Goal: Information Seeking & Learning: Compare options

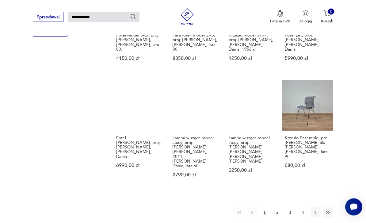
scroll to position [383, 0]
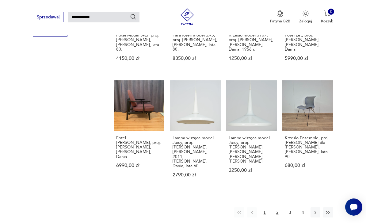
click at [281, 207] on button "2" at bounding box center [278, 212] width 10 height 10
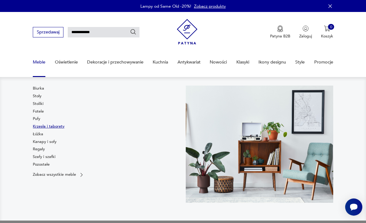
click at [56, 129] on link "Krzesła i taborety" at bounding box center [49, 127] width 32 height 6
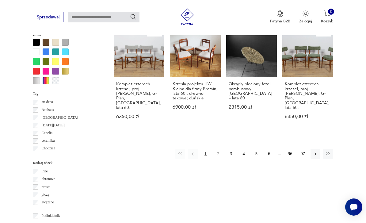
scroll to position [543, 0]
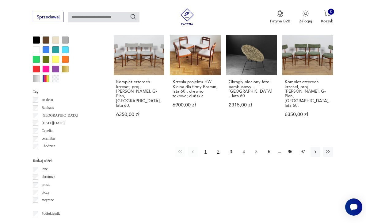
click at [221, 147] on button "2" at bounding box center [219, 152] width 10 height 10
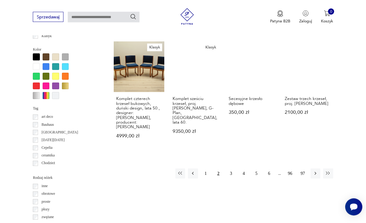
scroll to position [526, 0]
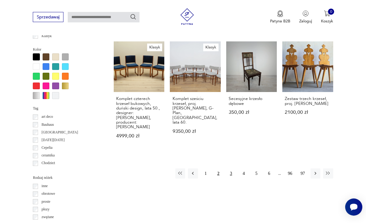
click at [231, 168] on button "3" at bounding box center [231, 173] width 10 height 10
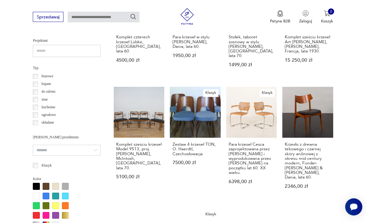
scroll to position [396, 0]
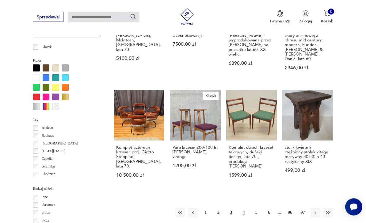
click at [246, 208] on button "4" at bounding box center [244, 213] width 10 height 10
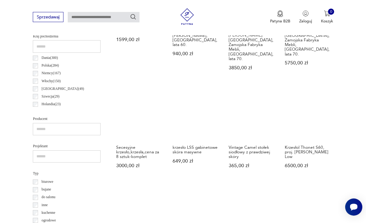
scroll to position [300, 0]
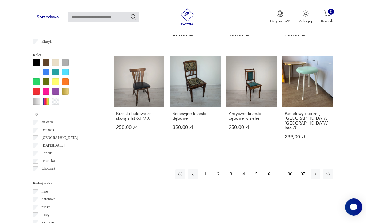
click at [256, 169] on button "5" at bounding box center [257, 174] width 10 height 10
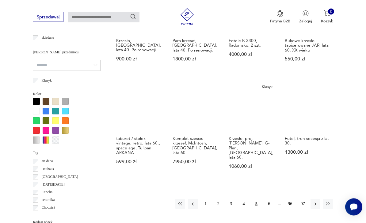
scroll to position [481, 0]
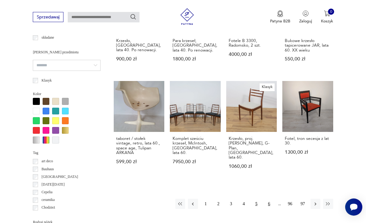
click at [271, 199] on button "6" at bounding box center [270, 204] width 10 height 10
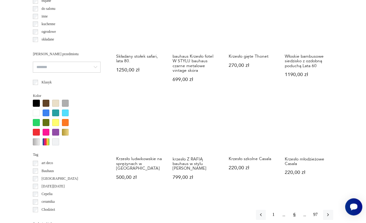
scroll to position [543, 0]
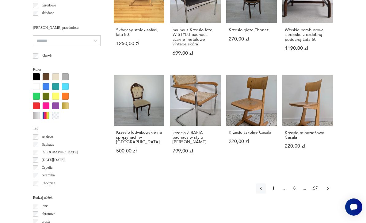
click at [328, 187] on icon "button" at bounding box center [329, 188] width 2 height 3
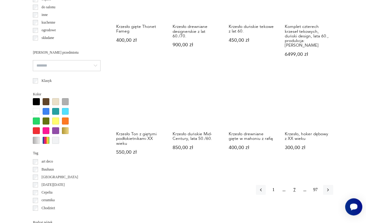
scroll to position [533, 0]
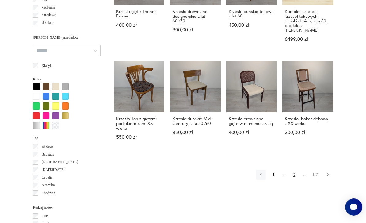
click at [330, 172] on icon "button" at bounding box center [329, 175] width 6 height 6
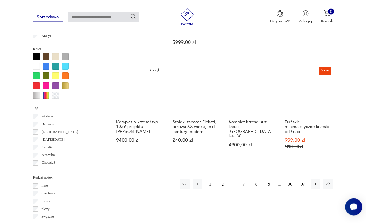
scroll to position [555, 0]
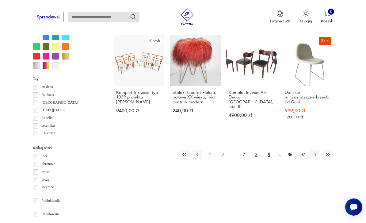
click at [270, 150] on button "9" at bounding box center [270, 155] width 10 height 10
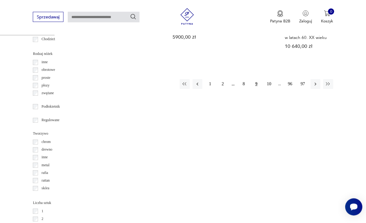
scroll to position [650, 0]
click at [50, 147] on p "drewno" at bounding box center [47, 150] width 11 height 6
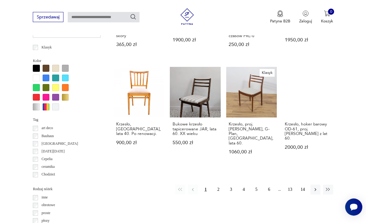
scroll to position [514, 0]
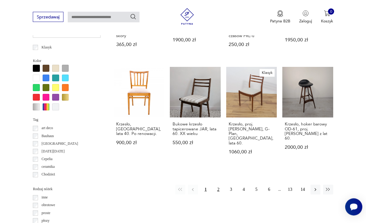
click at [219, 185] on button "2" at bounding box center [219, 190] width 10 height 10
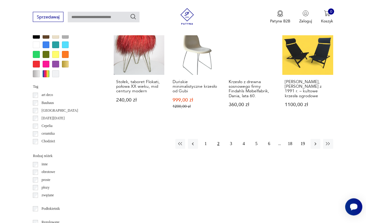
scroll to position [547, 0]
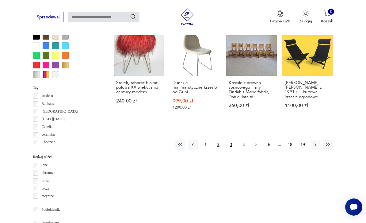
click at [233, 140] on button "3" at bounding box center [231, 145] width 10 height 10
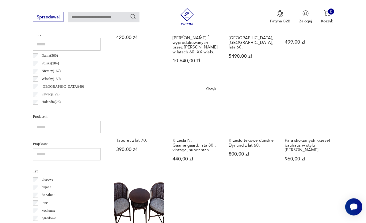
scroll to position [319, 0]
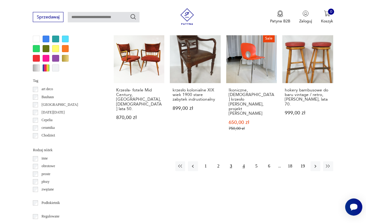
click at [246, 161] on button "4" at bounding box center [244, 166] width 10 height 10
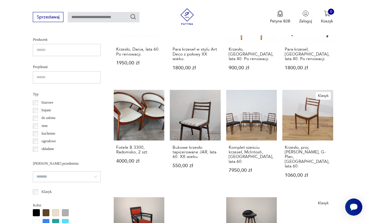
scroll to position [384, 0]
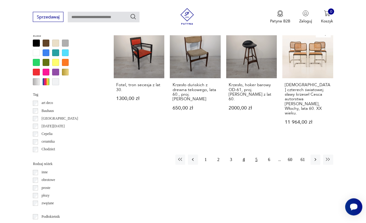
click at [256, 155] on button "5" at bounding box center [257, 160] width 10 height 10
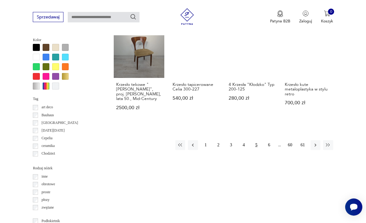
scroll to position [534, 0]
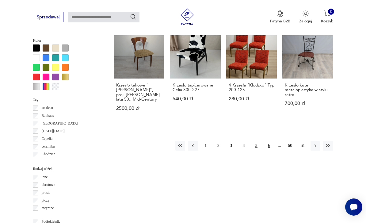
click at [268, 151] on button "6" at bounding box center [270, 146] width 10 height 10
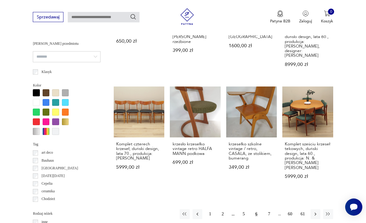
scroll to position [510, 0]
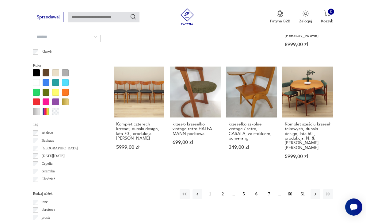
click at [270, 189] on button "7" at bounding box center [270, 194] width 10 height 10
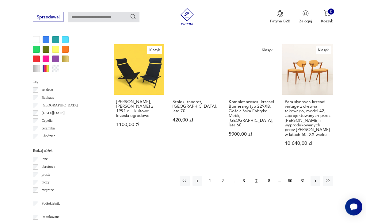
scroll to position [553, 0]
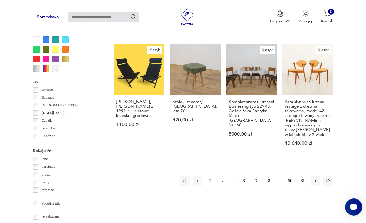
click at [268, 176] on button "8" at bounding box center [270, 181] width 10 height 10
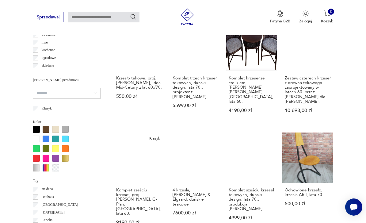
scroll to position [508, 0]
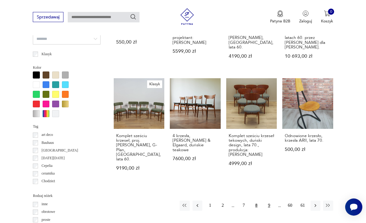
click at [271, 201] on button "9" at bounding box center [270, 206] width 10 height 10
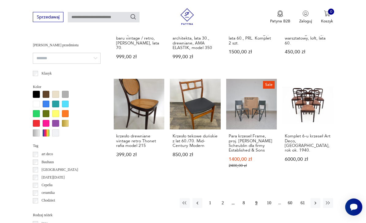
scroll to position [490, 0]
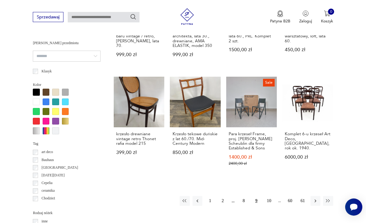
click at [270, 206] on button "10" at bounding box center [270, 201] width 10 height 10
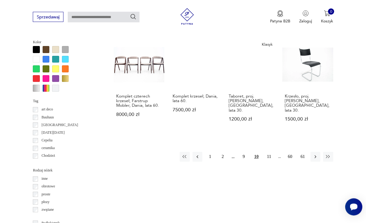
scroll to position [535, 0]
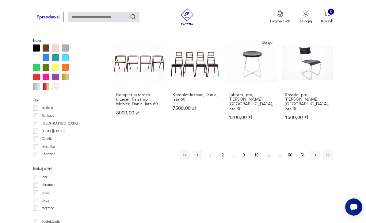
click at [271, 151] on button "11" at bounding box center [270, 155] width 10 height 10
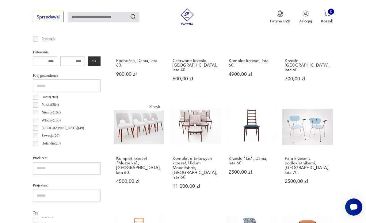
scroll to position [251, 0]
click at [41, 95] on label "Dania ( 300 )" at bounding box center [48, 98] width 20 height 8
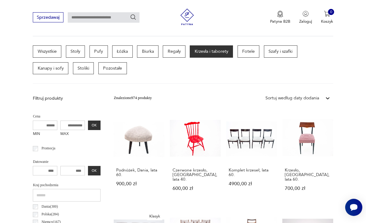
scroll to position [142, 0]
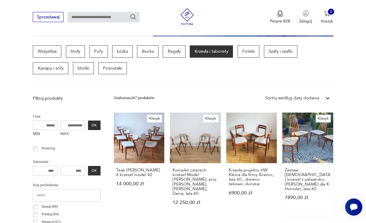
click at [293, 146] on link "Klasyk Zestaw duńskich krzeseł z palisandru, Niels Koefoed dla K. Hornslet, lat…" at bounding box center [308, 164] width 51 height 103
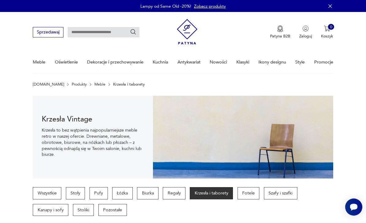
scroll to position [142, 0]
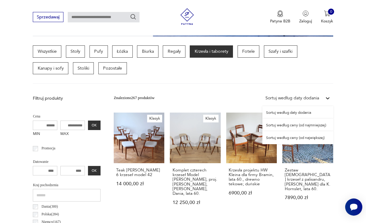
click at [307, 124] on div "Sortuj według ceny (od najmniejszej)" at bounding box center [298, 125] width 71 height 13
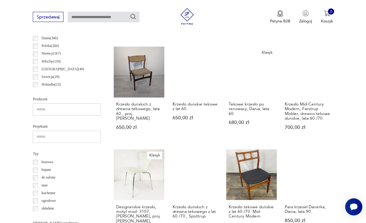
scroll to position [310, 0]
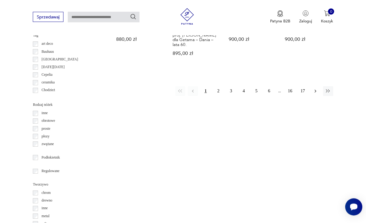
click at [314, 94] on icon "button" at bounding box center [316, 92] width 6 height 6
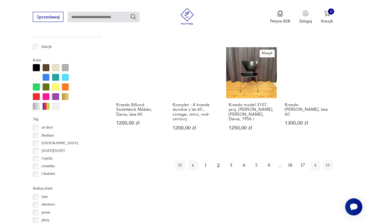
scroll to position [515, 0]
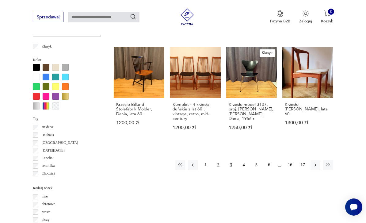
click at [233, 161] on button "3" at bounding box center [231, 165] width 10 height 10
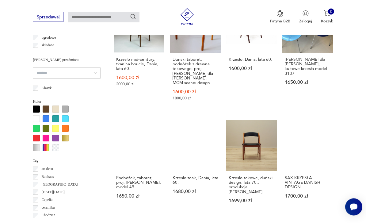
scroll to position [493, 0]
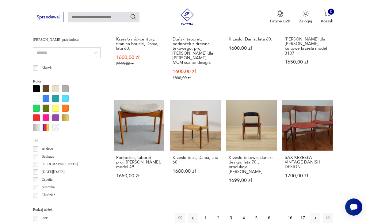
click at [245, 213] on button "4" at bounding box center [244, 218] width 10 height 10
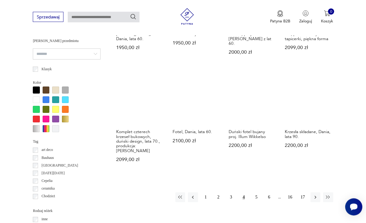
scroll to position [507, 0]
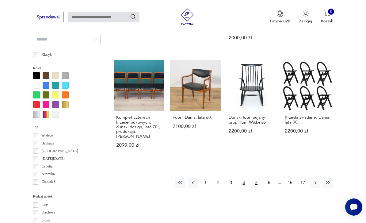
click at [257, 178] on button "5" at bounding box center [257, 183] width 10 height 10
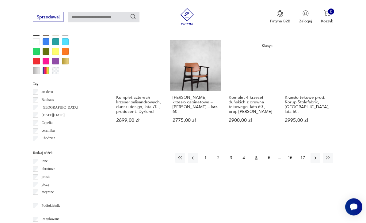
scroll to position [553, 0]
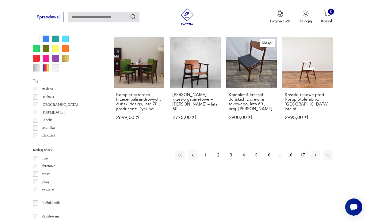
click at [270, 151] on button "6" at bounding box center [270, 155] width 10 height 10
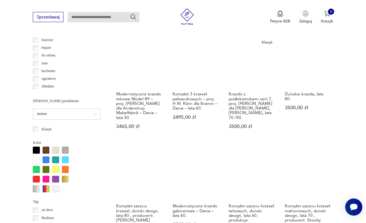
scroll to position [432, 0]
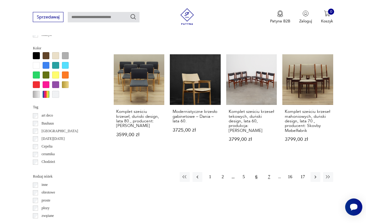
click at [271, 172] on button "7" at bounding box center [270, 177] width 10 height 10
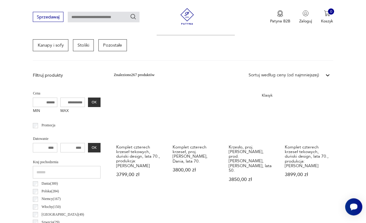
scroll to position [157, 0]
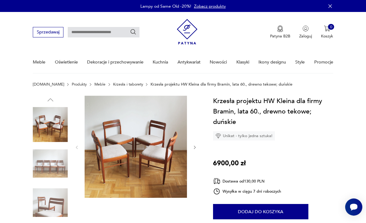
click at [58, 165] on img at bounding box center [50, 163] width 35 height 35
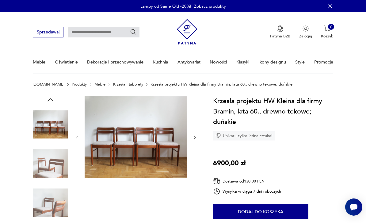
click at [55, 171] on img at bounding box center [50, 163] width 35 height 35
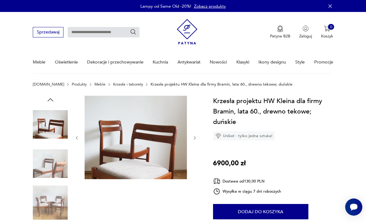
click at [49, 197] on img at bounding box center [50, 202] width 35 height 35
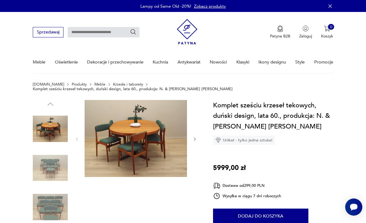
click at [54, 168] on img at bounding box center [50, 168] width 35 height 35
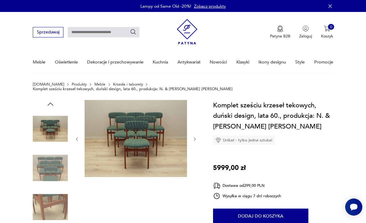
click at [54, 201] on img at bounding box center [50, 207] width 35 height 35
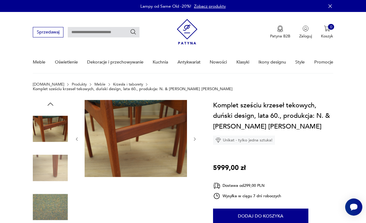
click at [57, 132] on img at bounding box center [50, 128] width 35 height 35
click at [53, 176] on img at bounding box center [50, 168] width 35 height 35
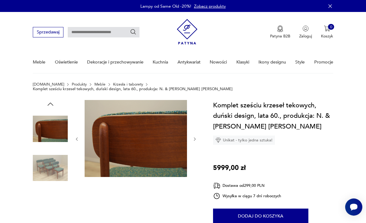
click at [52, 179] on img at bounding box center [50, 168] width 35 height 35
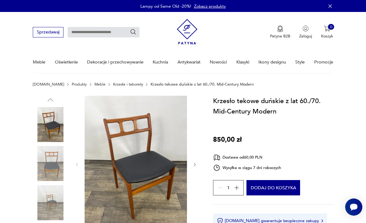
click at [57, 169] on img at bounding box center [50, 163] width 35 height 35
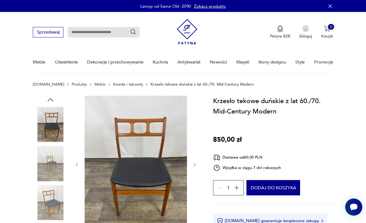
click at [53, 169] on img at bounding box center [50, 163] width 35 height 35
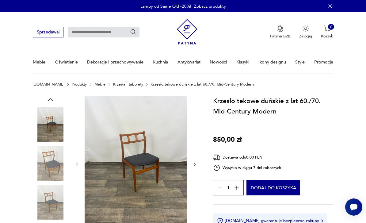
click at [58, 197] on img at bounding box center [50, 202] width 35 height 35
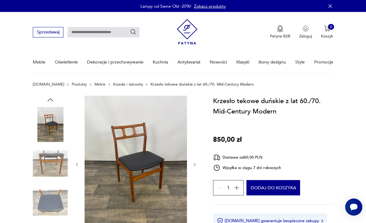
click at [55, 199] on img at bounding box center [50, 202] width 35 height 35
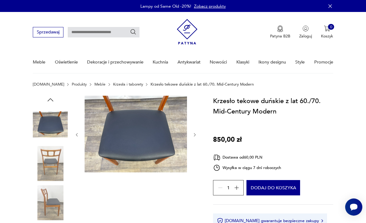
click at [51, 199] on img at bounding box center [50, 202] width 35 height 35
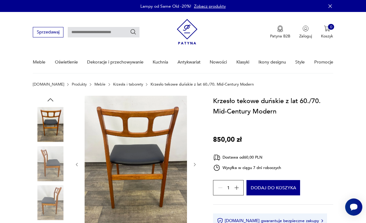
click at [50, 130] on img at bounding box center [50, 124] width 35 height 35
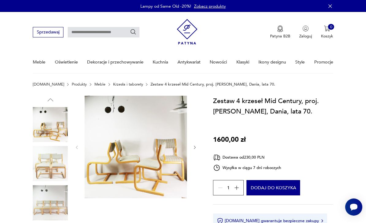
click at [48, 168] on img at bounding box center [50, 163] width 35 height 35
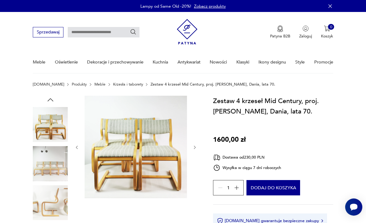
click at [53, 188] on img at bounding box center [50, 202] width 35 height 35
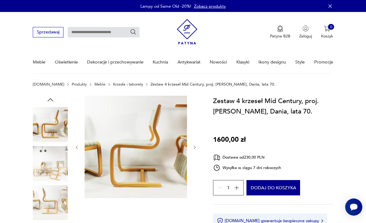
click at [48, 134] on img at bounding box center [50, 124] width 35 height 35
click at [53, 168] on img at bounding box center [50, 163] width 35 height 35
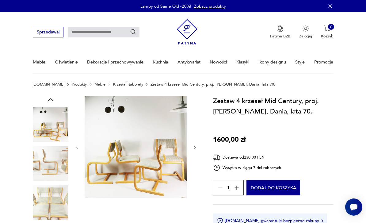
click at [52, 126] on img at bounding box center [50, 124] width 35 height 35
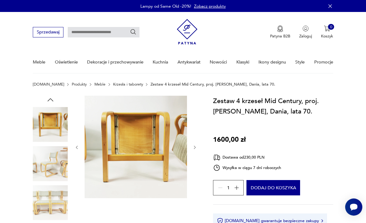
click at [51, 204] on img at bounding box center [50, 202] width 35 height 35
click at [50, 130] on img at bounding box center [50, 124] width 35 height 35
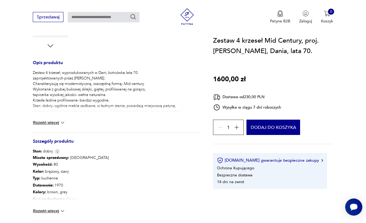
scroll to position [222, 0]
click at [56, 125] on button "Rozwiń więcej" at bounding box center [49, 123] width 33 height 6
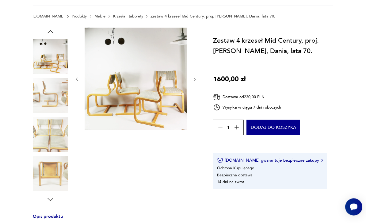
scroll to position [0, 0]
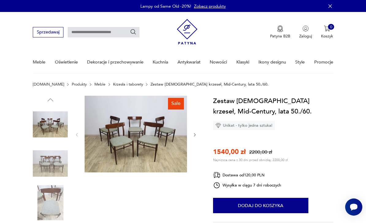
click at [51, 172] on img at bounding box center [50, 163] width 35 height 35
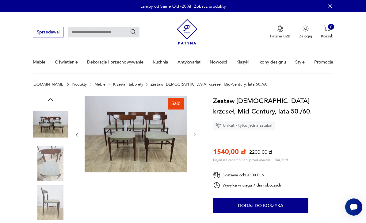
click at [57, 197] on img at bounding box center [50, 202] width 35 height 35
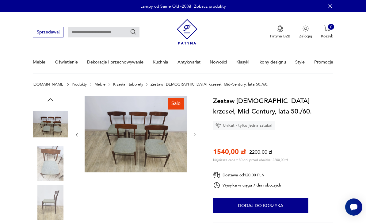
click at [51, 205] on img at bounding box center [50, 202] width 35 height 35
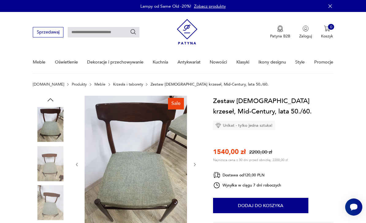
click at [52, 207] on img at bounding box center [50, 202] width 35 height 35
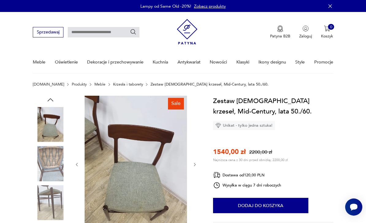
click at [51, 210] on img at bounding box center [50, 202] width 35 height 35
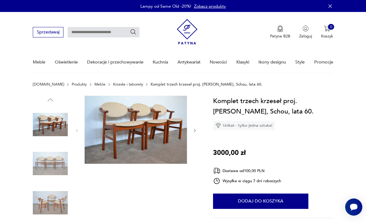
click at [47, 165] on img at bounding box center [50, 163] width 35 height 35
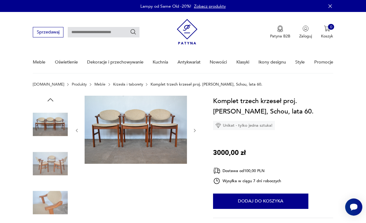
click at [56, 201] on img at bounding box center [50, 202] width 35 height 35
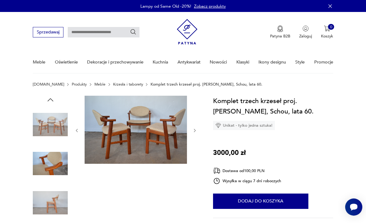
click at [51, 200] on img at bounding box center [50, 202] width 35 height 35
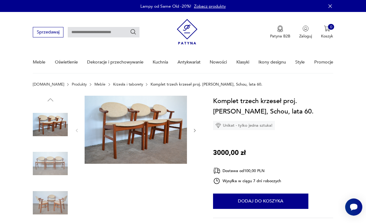
click at [49, 132] on img at bounding box center [50, 124] width 35 height 35
click at [55, 169] on img at bounding box center [50, 163] width 35 height 35
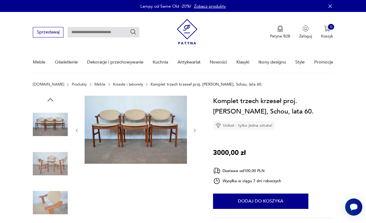
click at [48, 124] on img at bounding box center [50, 124] width 35 height 35
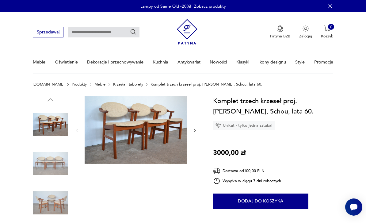
click at [308, 118] on div "Komplet trzech krzeseł proj. Kai Kristiansen, Schou, lata 60. Unikat - tylko je…" at bounding box center [273, 113] width 120 height 34
copy h1 "Kai Kristiansen,"
click at [55, 160] on img at bounding box center [50, 163] width 35 height 35
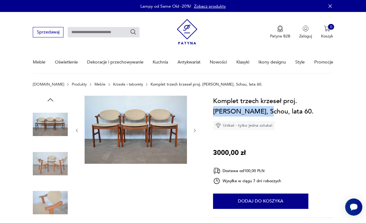
click at [53, 160] on img at bounding box center [50, 163] width 35 height 35
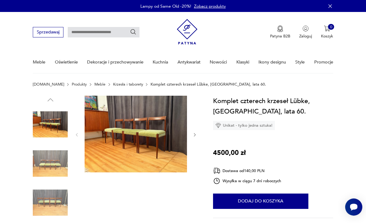
click at [45, 170] on img at bounding box center [50, 163] width 35 height 35
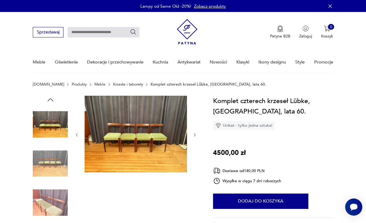
click at [61, 195] on img at bounding box center [50, 202] width 35 height 35
